Goal: Task Accomplishment & Management: Use online tool/utility

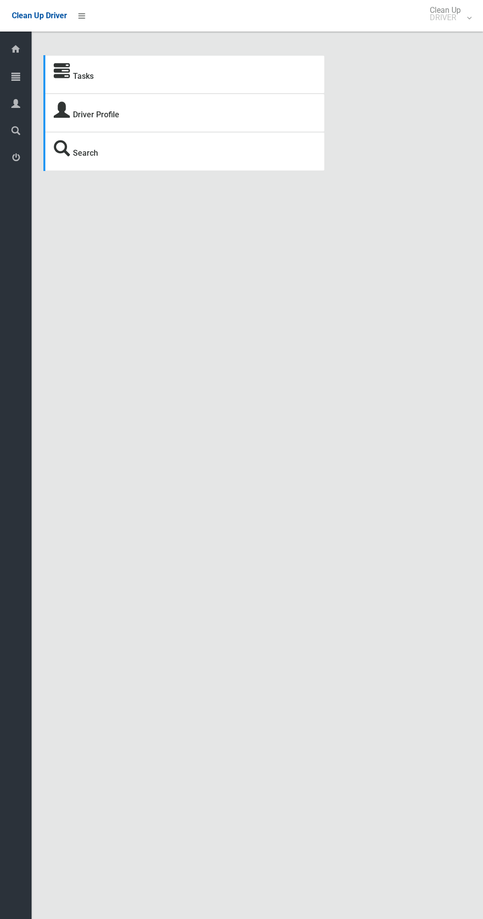
click at [24, 76] on span "Tasks" at bounding box center [24, 76] width 3 height 9
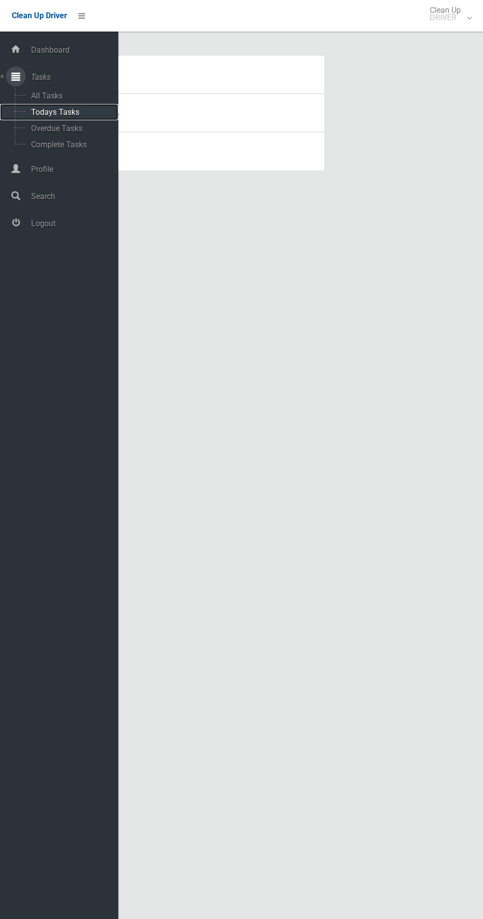
click at [87, 107] on span "Todays Tasks" at bounding box center [69, 111] width 82 height 9
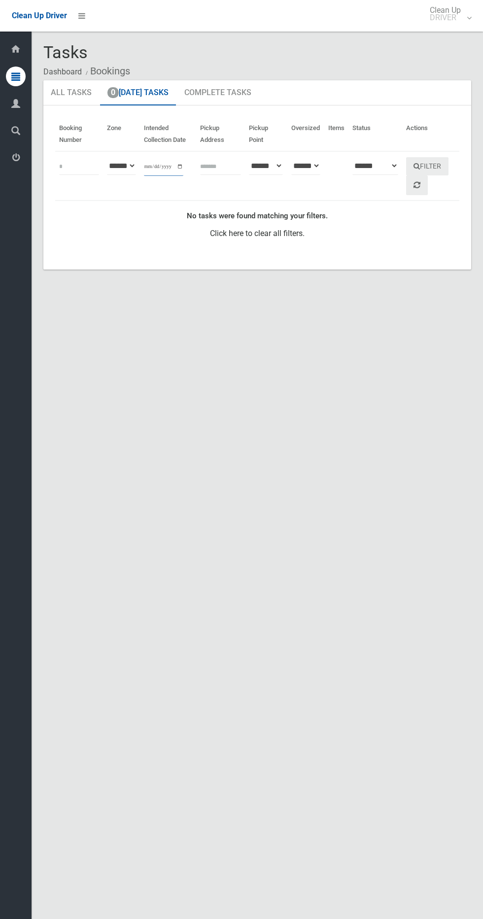
click at [170, 163] on input "**********" at bounding box center [163, 167] width 39 height 18
type input "**********"
click at [440, 162] on button "Filter" at bounding box center [427, 166] width 42 height 18
click at [434, 163] on button "Filter" at bounding box center [427, 166] width 42 height 18
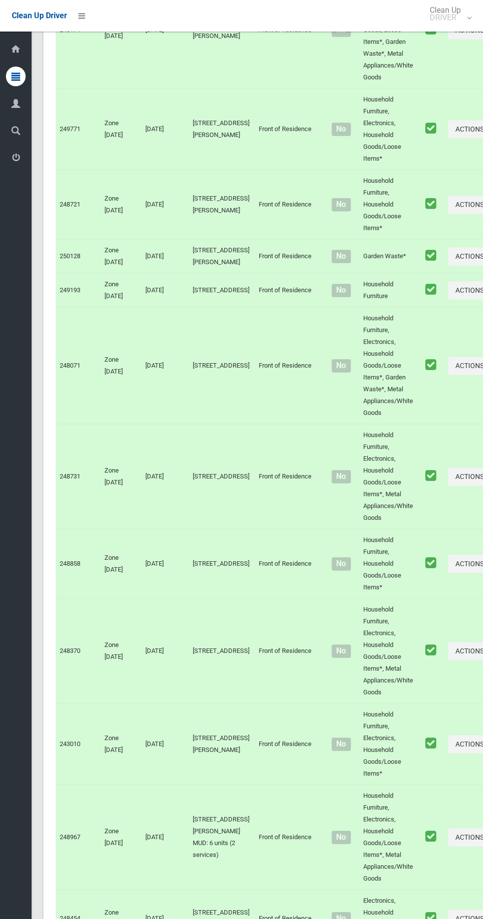
scroll to position [3726, 0]
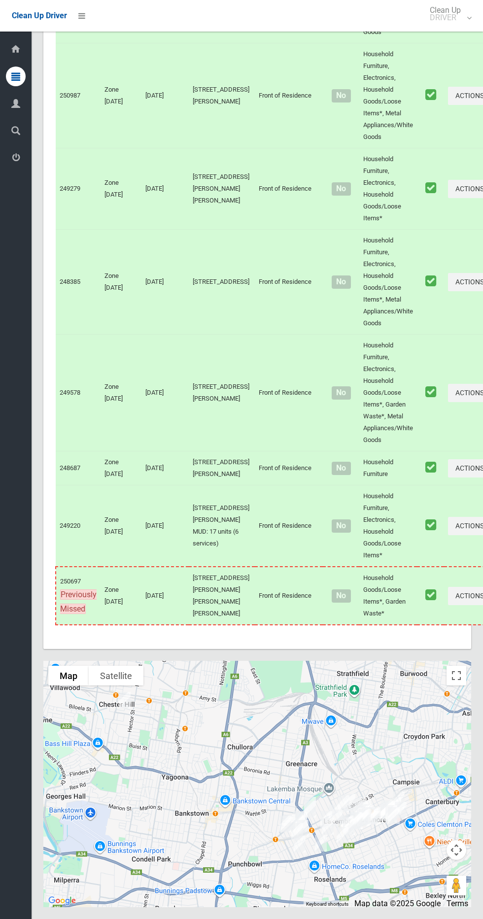
click at [458, 664] on div at bounding box center [257, 784] width 428 height 246
click at [464, 672] on button "Toggle fullscreen view" at bounding box center [456, 676] width 20 height 20
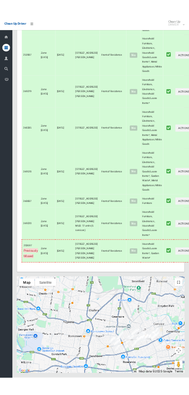
scroll to position [3637, 0]
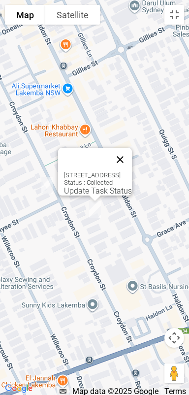
click at [132, 148] on button "Close" at bounding box center [120, 160] width 24 height 24
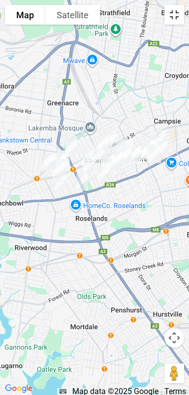
click at [172, 21] on button "Toggle fullscreen view" at bounding box center [175, 15] width 20 height 20
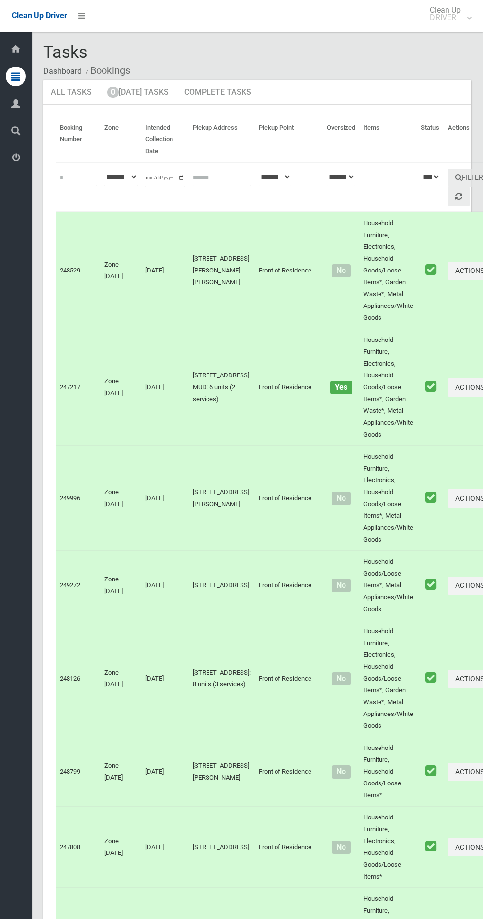
scroll to position [4, 0]
